Goal: Information Seeking & Learning: Understand process/instructions

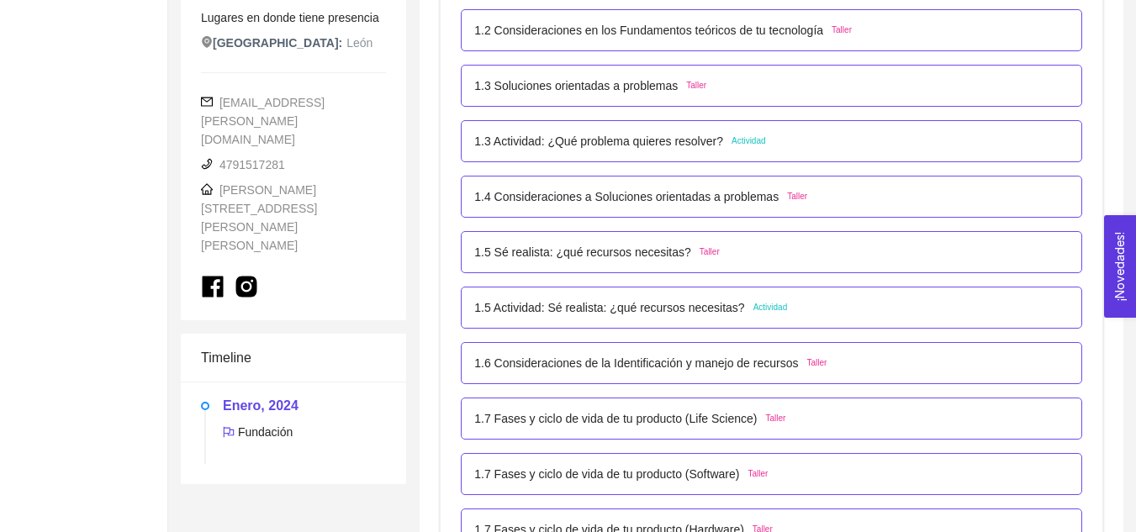
scroll to position [480, 0]
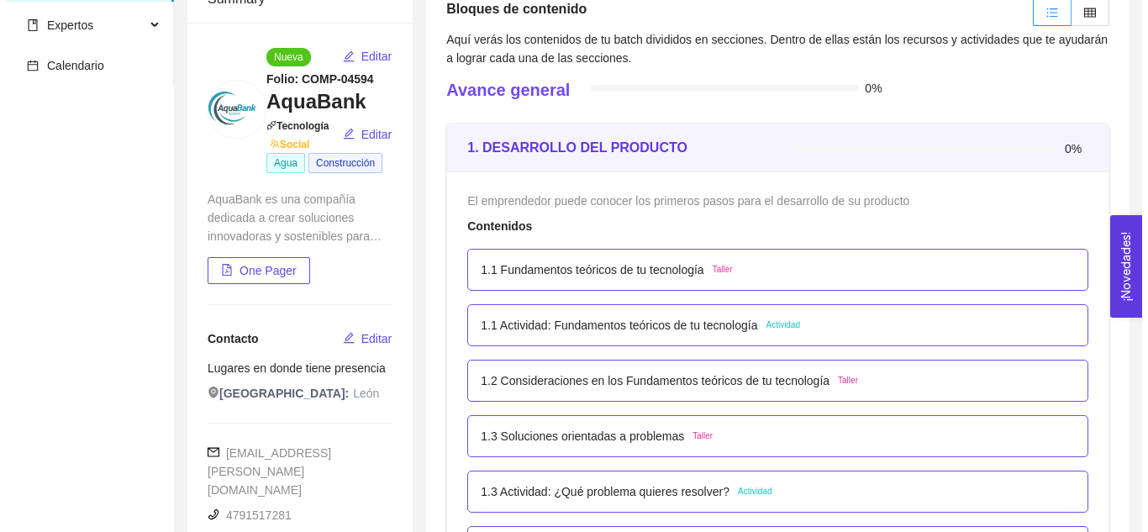
scroll to position [129, 0]
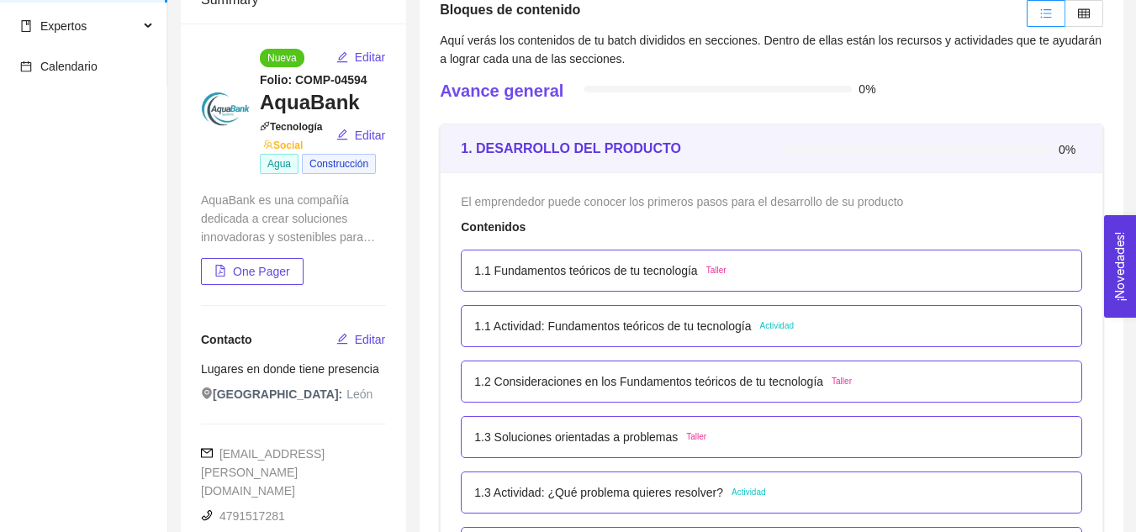
click at [678, 490] on p "1.3 Actividad: ¿Qué problema quieres resolver?" at bounding box center [598, 492] width 249 height 18
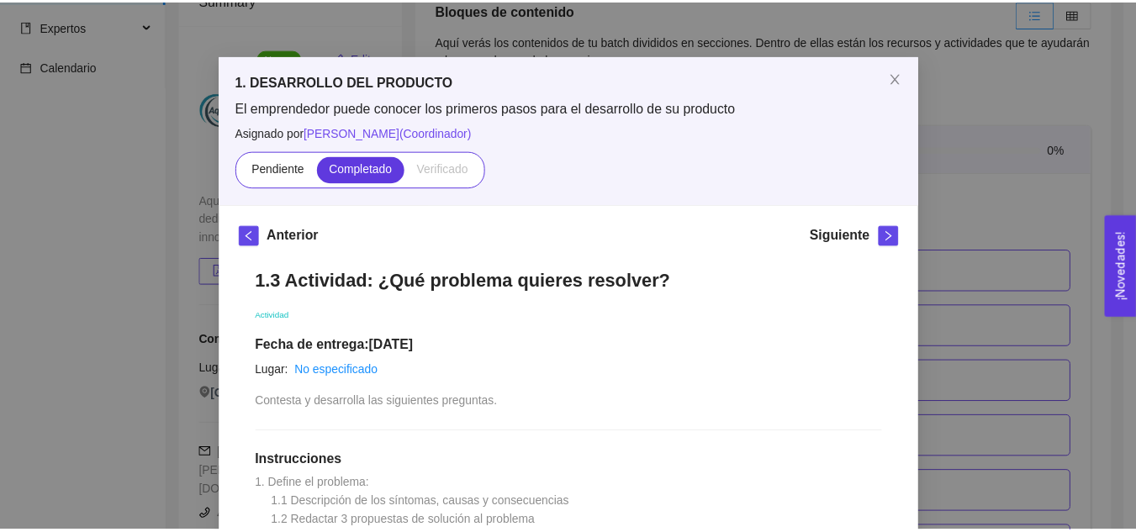
scroll to position [0, 0]
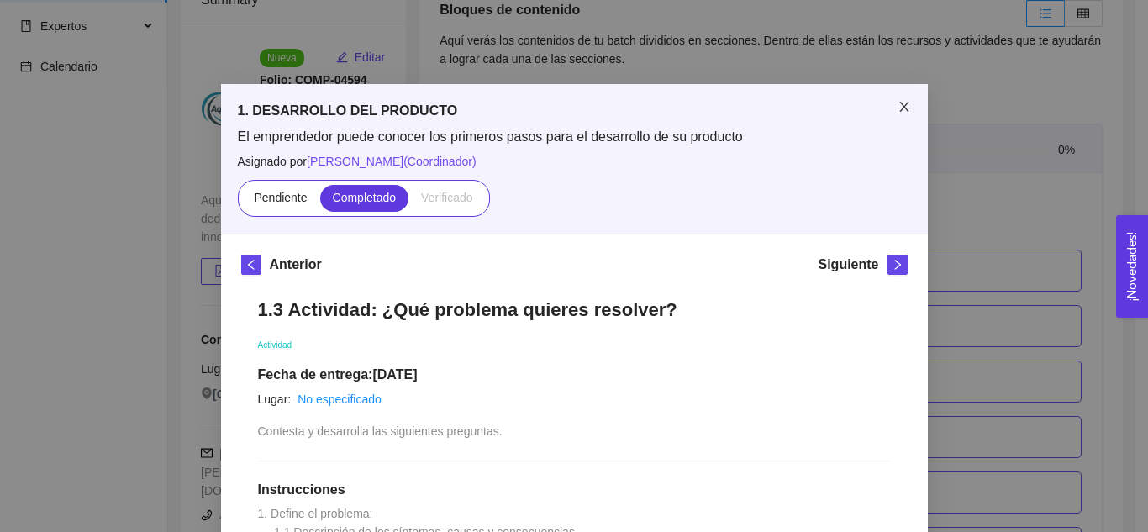
click at [898, 108] on icon "close" at bounding box center [904, 106] width 13 height 13
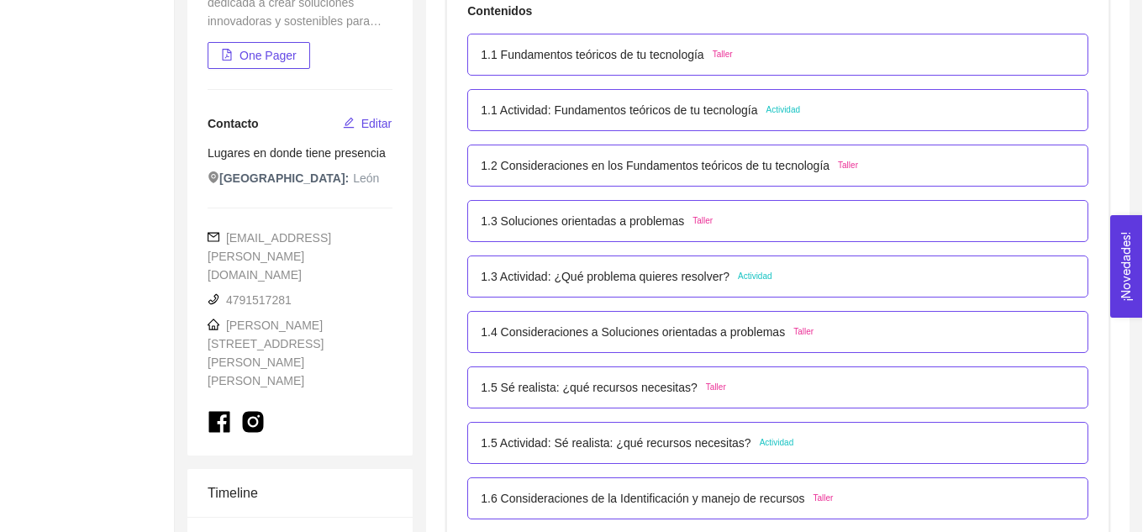
scroll to position [464, 0]
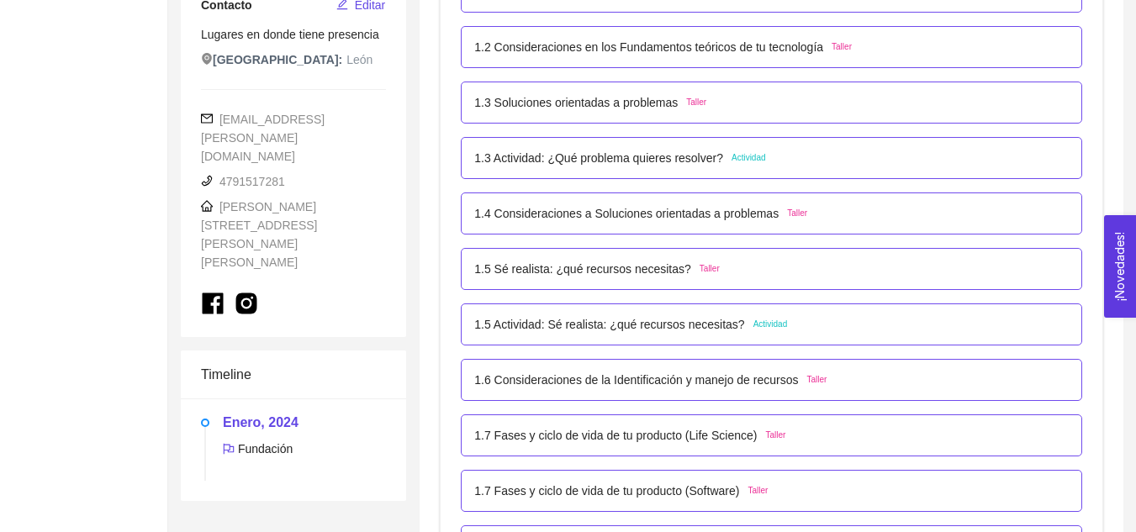
click at [679, 327] on p "1.5 Actividad: Sé realista: ¿qué recursos necesitas?" at bounding box center [609, 324] width 270 height 18
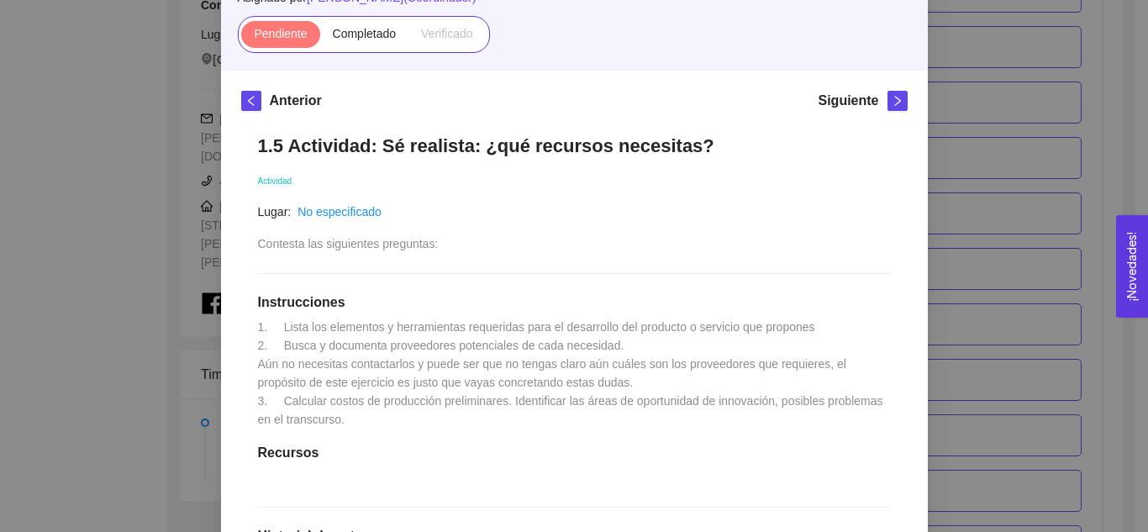
scroll to position [170, 0]
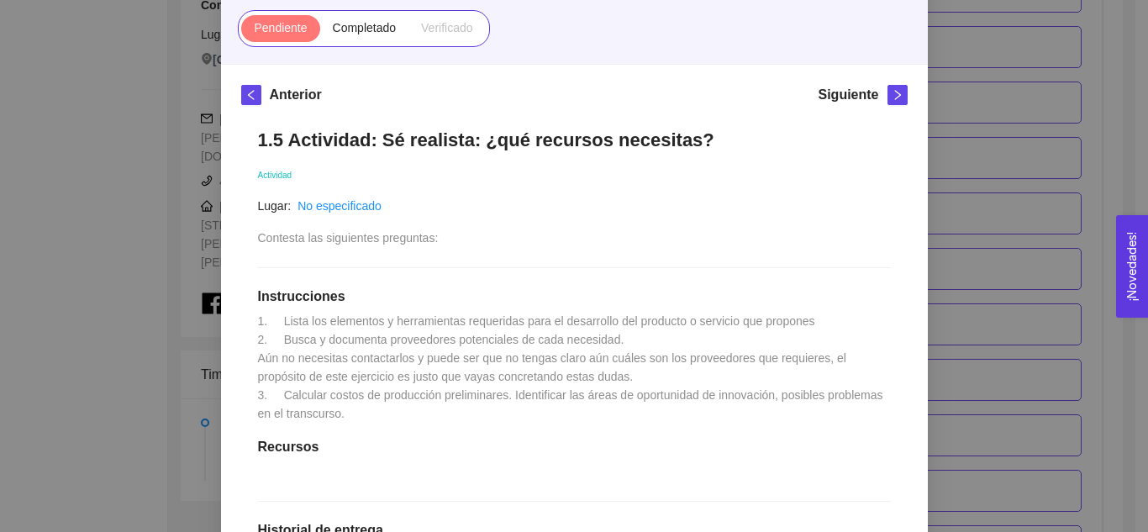
drag, startPoint x: 251, startPoint y: 140, endPoint x: 670, endPoint y: 141, distance: 418.7
click at [670, 141] on h1 "1.5 Actividad: Sé realista: ¿qué recursos necesitas?" at bounding box center [574, 140] width 633 height 23
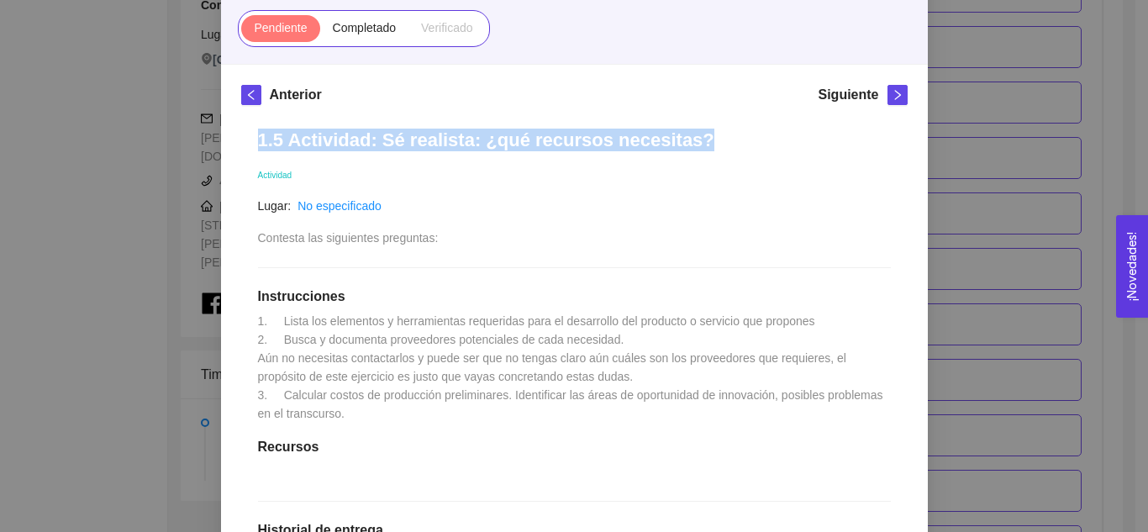
copy h1 "1.5 Actividad: Sé realista: ¿qué recursos necesitas?"
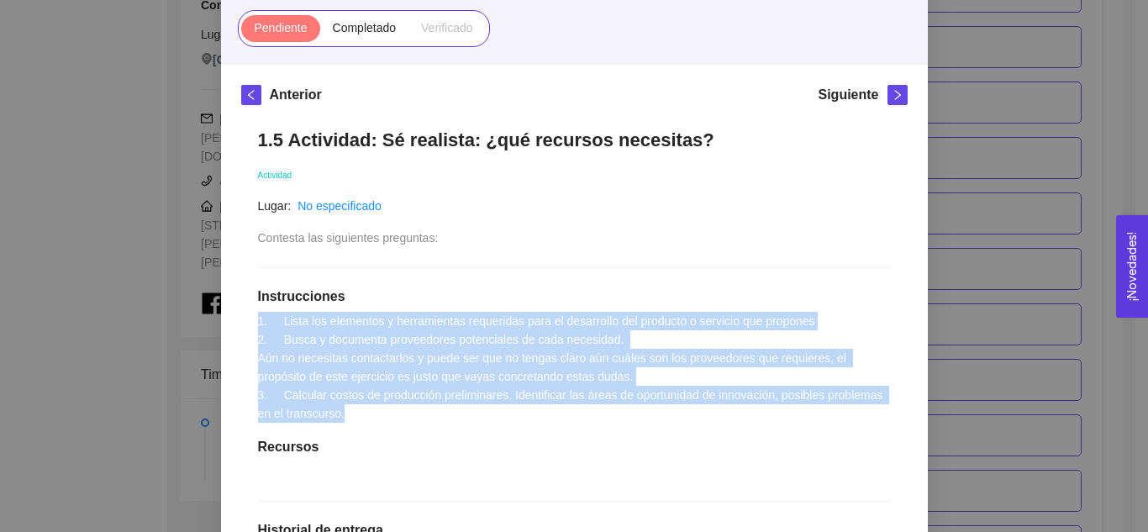
drag, startPoint x: 250, startPoint y: 320, endPoint x: 349, endPoint y: 416, distance: 137.9
click at [349, 416] on div "1.5 Actividad: Sé realista: ¿qué recursos necesitas? Actividad Lugar: No especi…" at bounding box center [574, 464] width 667 height 704
copy span "1. Lista los elementos y herramientas requeridas para el desarrollo del product…"
